Goal: Task Accomplishment & Management: Use online tool/utility

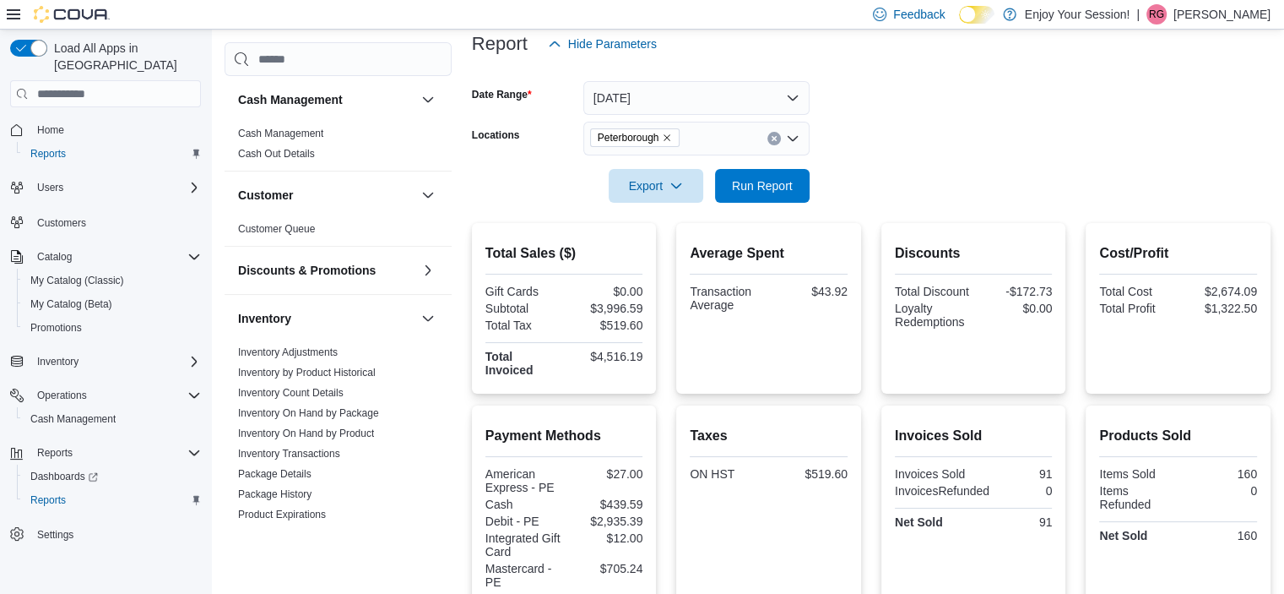
scroll to position [767, 0]
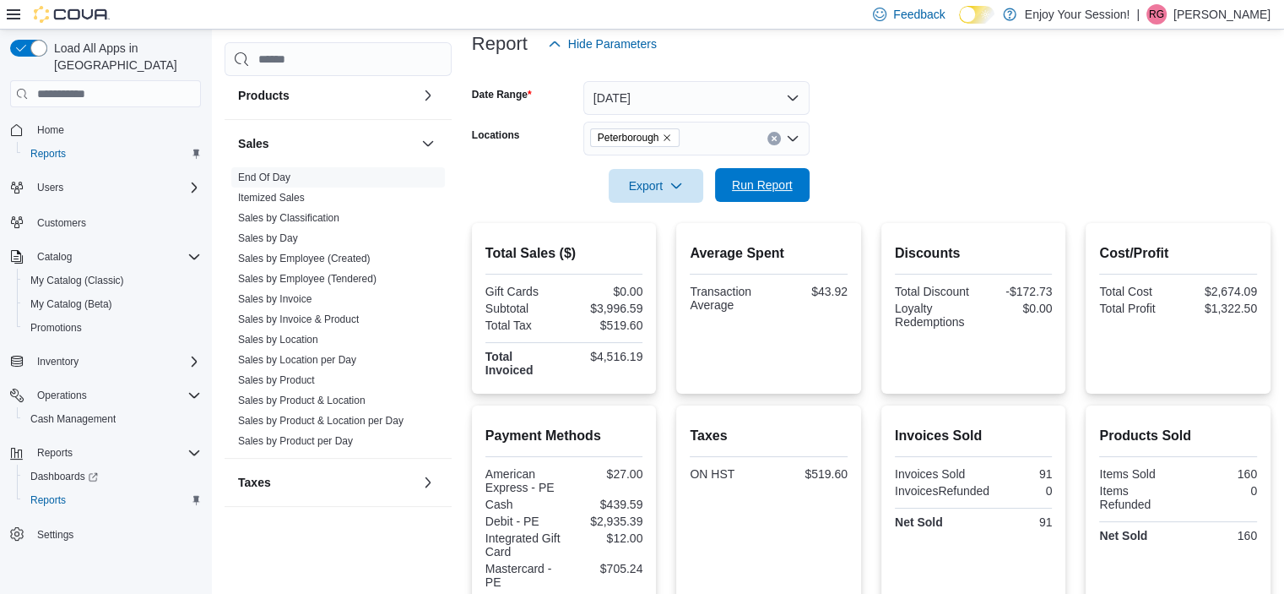
click at [776, 194] on span "Run Report" at bounding box center [762, 185] width 74 height 34
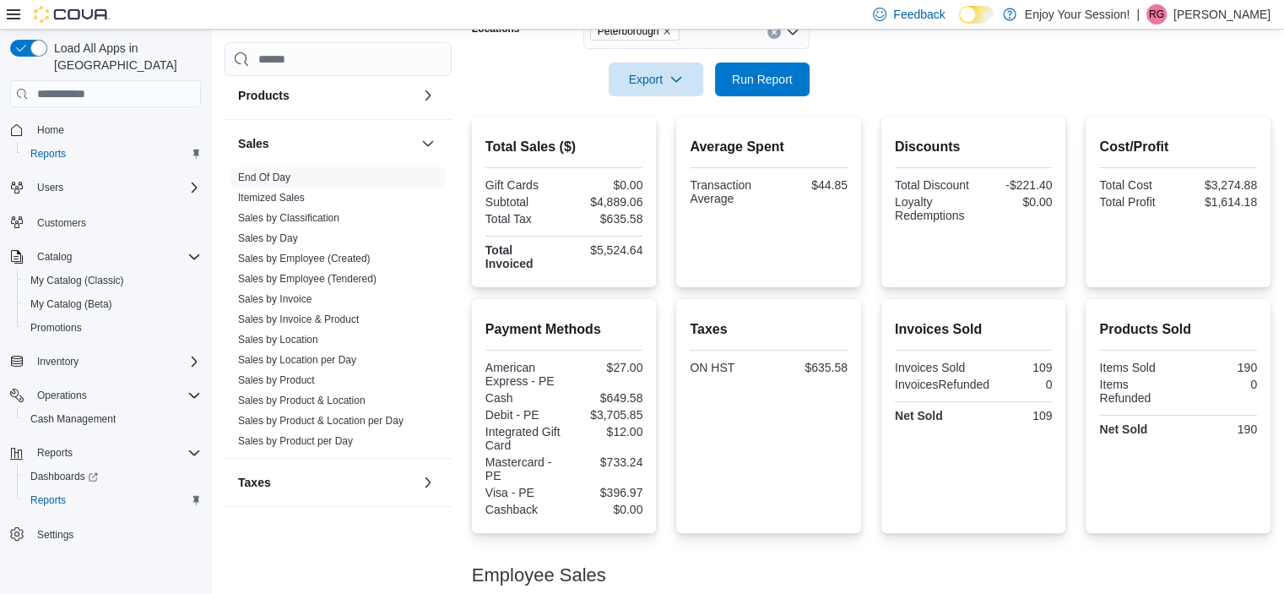
scroll to position [188, 0]
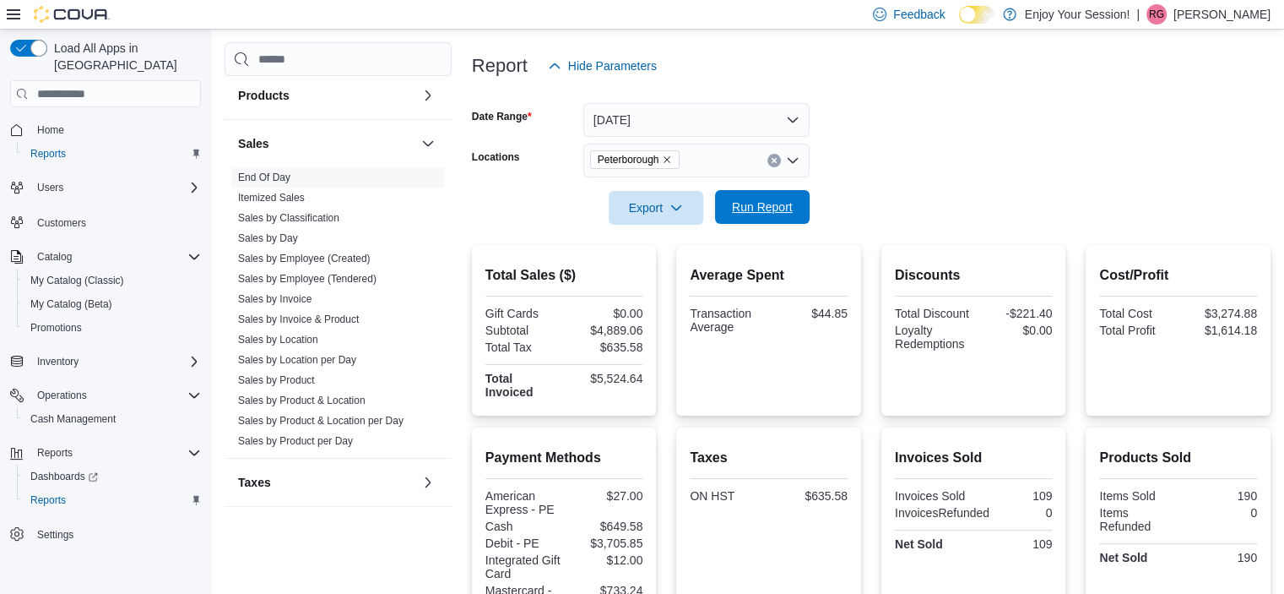
click at [777, 207] on span "Run Report" at bounding box center [762, 206] width 61 height 17
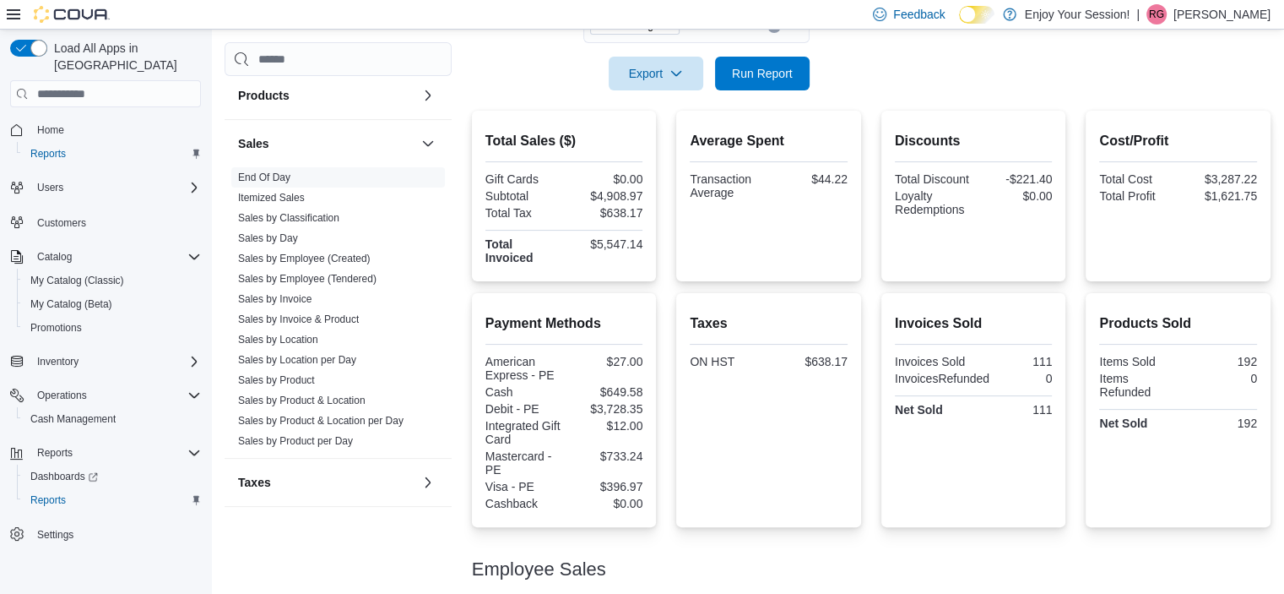
scroll to position [298, 0]
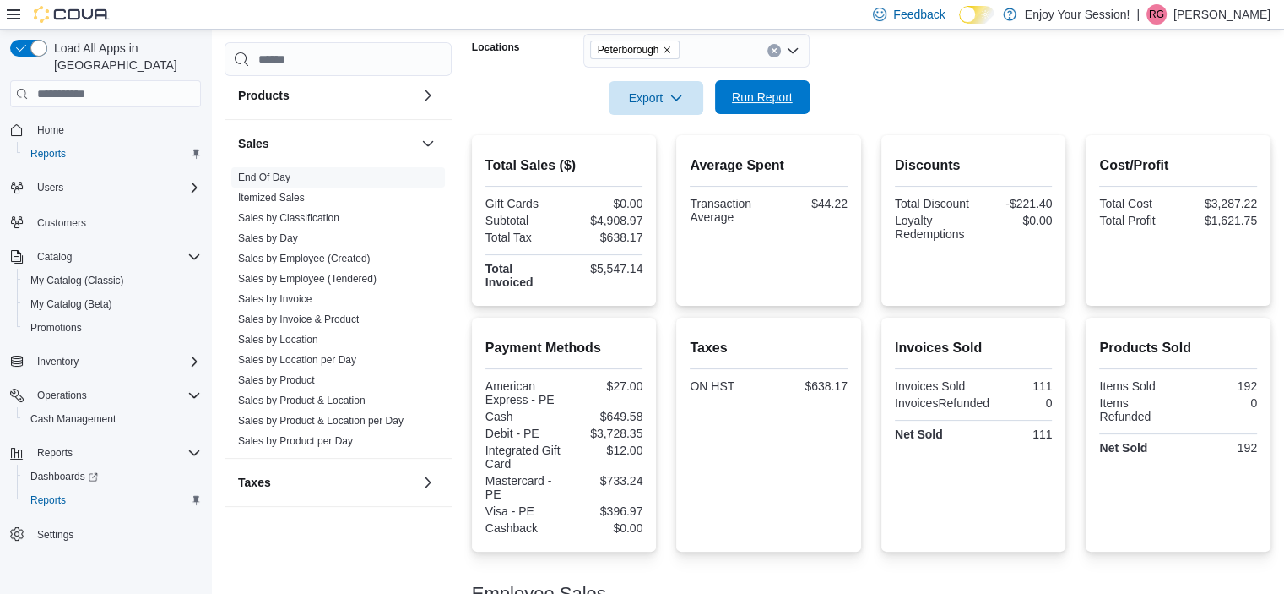
click at [763, 95] on span "Run Report" at bounding box center [762, 97] width 61 height 17
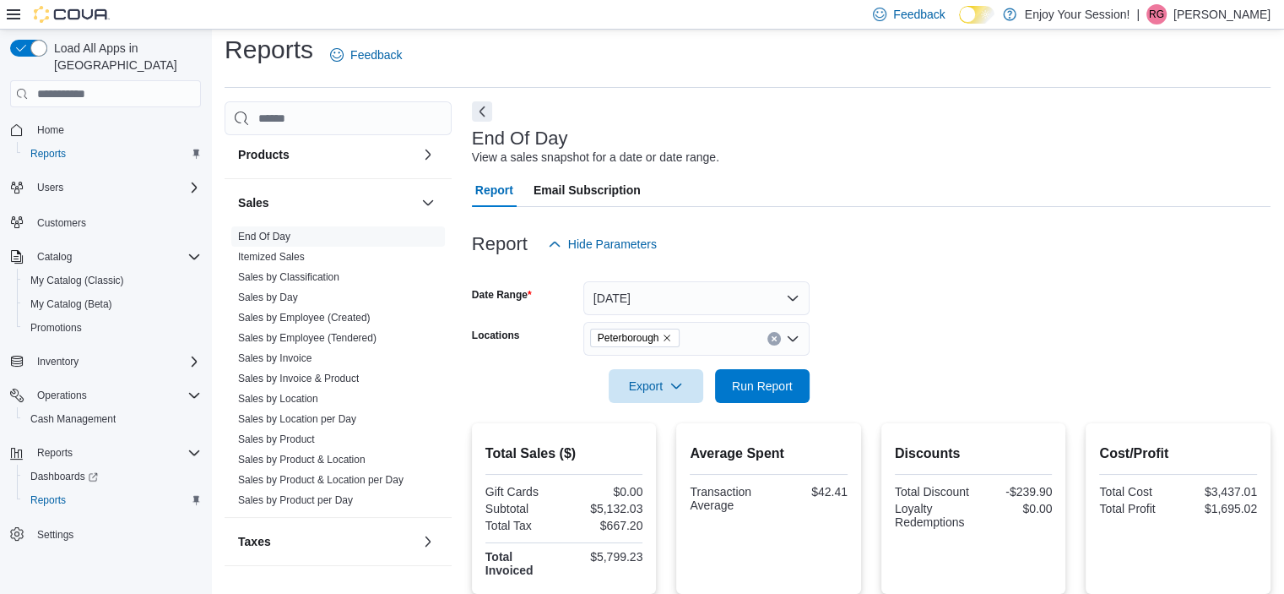
scroll to position [0, 0]
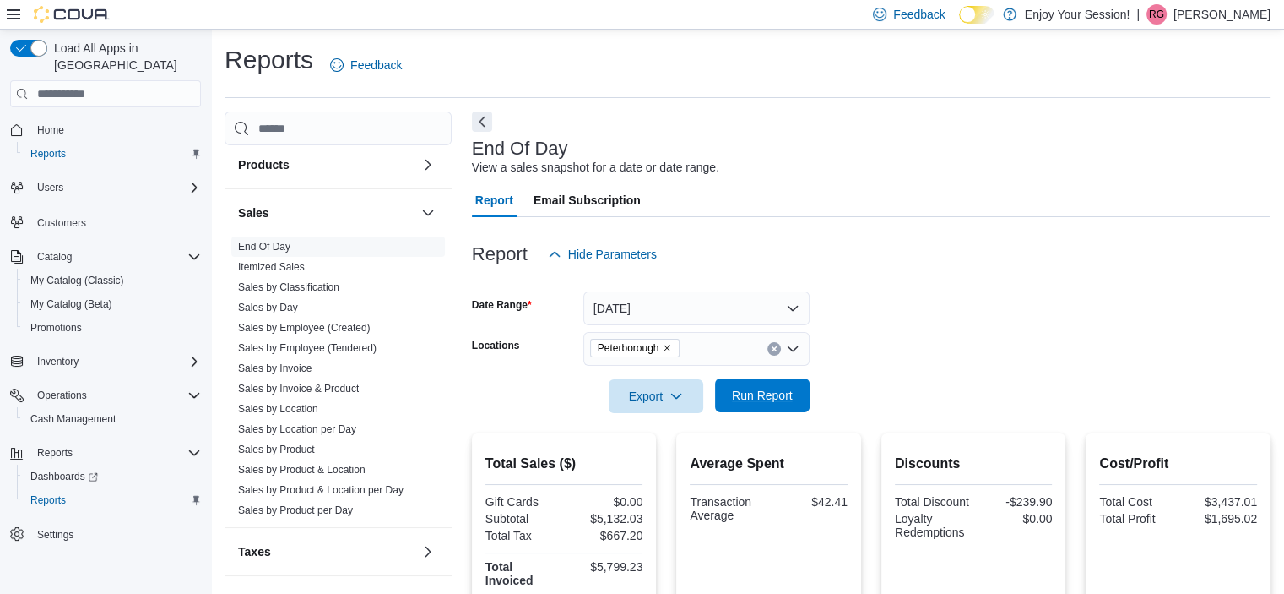
click at [757, 379] on div "Export Run Report" at bounding box center [641, 396] width 338 height 34
click at [811, 415] on div at bounding box center [871, 423] width 799 height 20
click at [784, 399] on span "Run Report" at bounding box center [762, 395] width 61 height 17
